Goal: Information Seeking & Learning: Learn about a topic

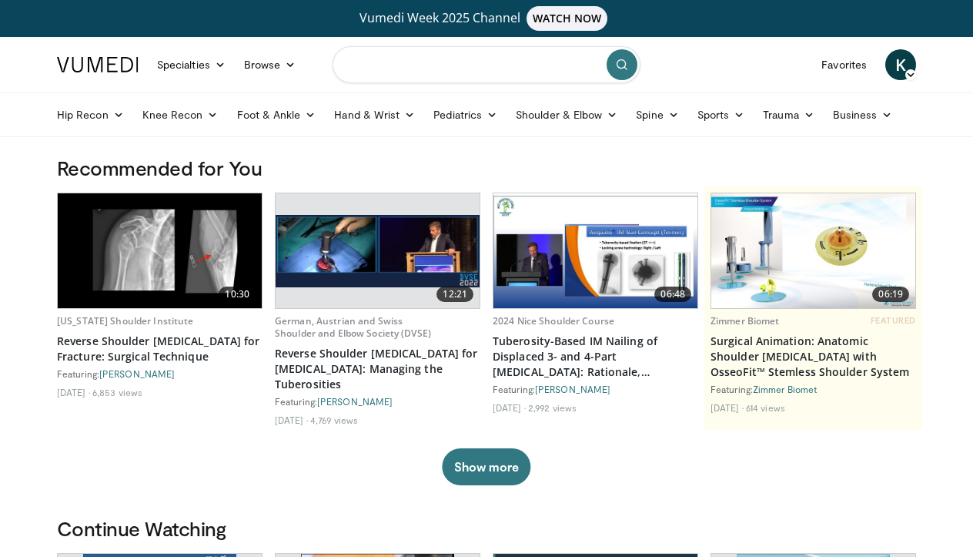
click at [477, 65] on input "Search topics, interventions" at bounding box center [487, 64] width 308 height 37
type input "**********"
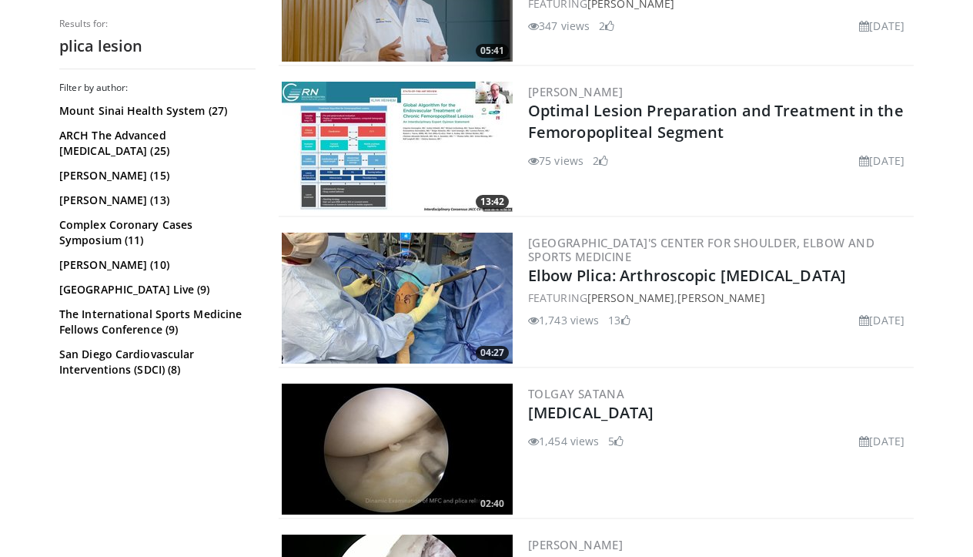
scroll to position [585, 0]
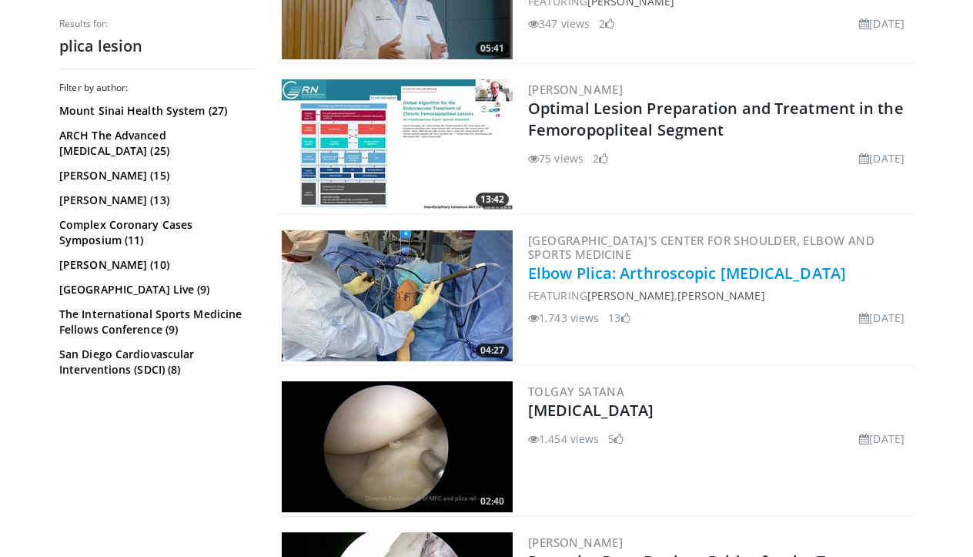
click at [629, 271] on link "Elbow Plica: Arthroscopic Debridement" at bounding box center [687, 273] width 318 height 21
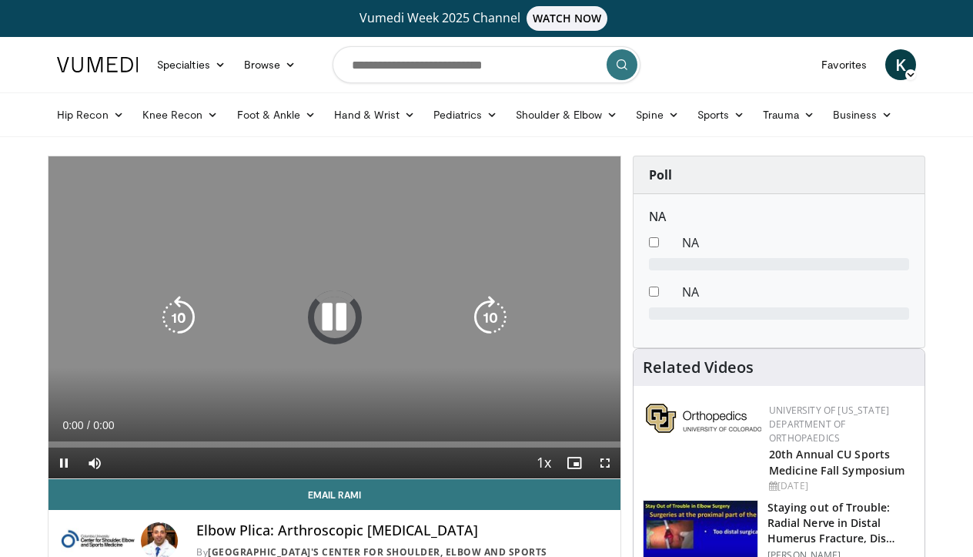
click at [332, 317] on icon "Video Player" at bounding box center [334, 317] width 43 height 43
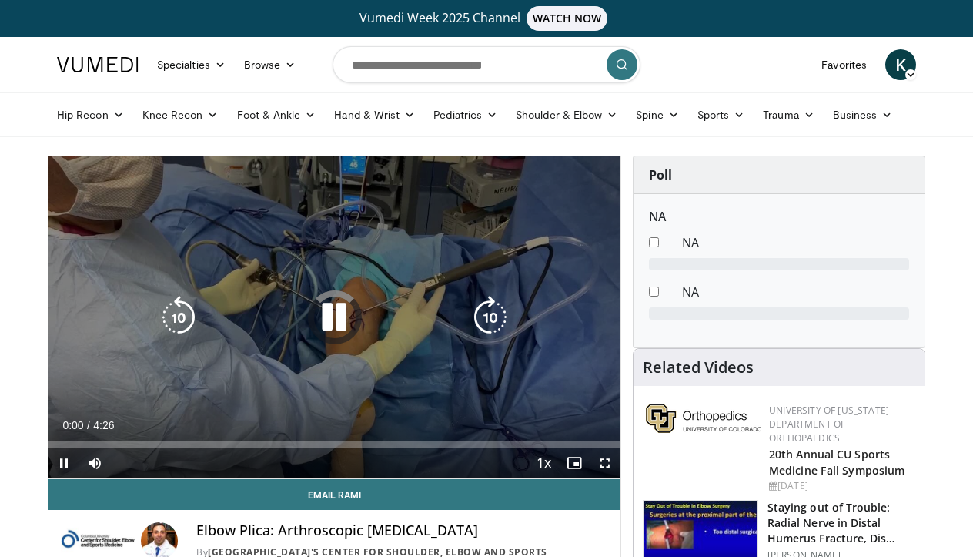
click at [329, 326] on icon "Video Player" at bounding box center [334, 317] width 43 height 43
